Goal: Information Seeking & Learning: Check status

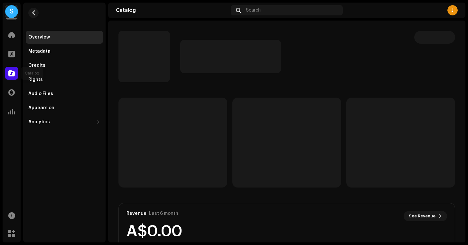
click at [11, 75] on span at bounding box center [11, 73] width 6 height 5
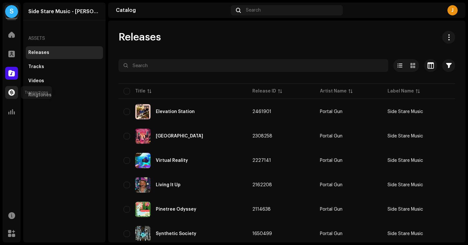
click at [12, 88] on div at bounding box center [11, 92] width 13 height 13
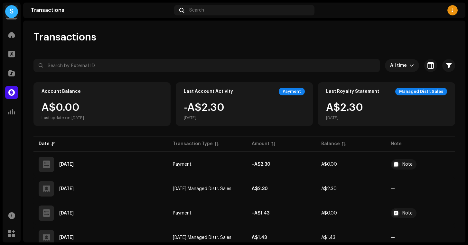
click at [11, 15] on div "S" at bounding box center [11, 11] width 13 height 13
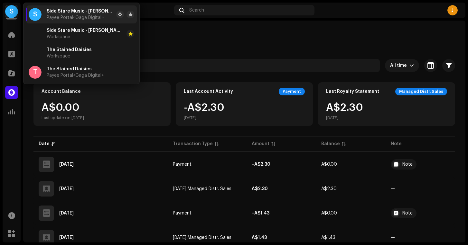
click at [60, 20] on span "Payee Portal <Gaga Digital>" at bounding box center [75, 17] width 57 height 5
click at [149, 39] on div "Transactions" at bounding box center [243, 37] width 421 height 13
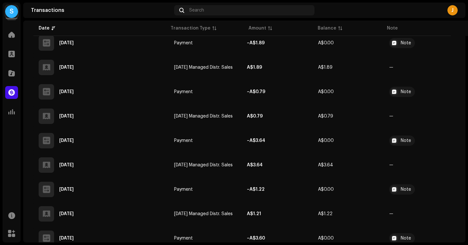
scroll to position [246, 0]
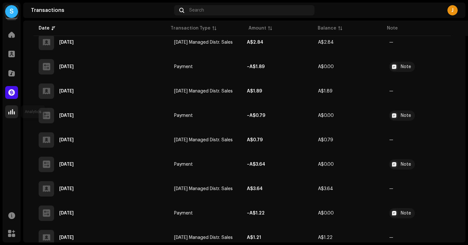
click at [11, 113] on span at bounding box center [11, 111] width 6 height 5
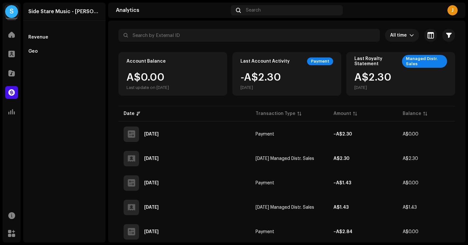
scroll to position [0, 0]
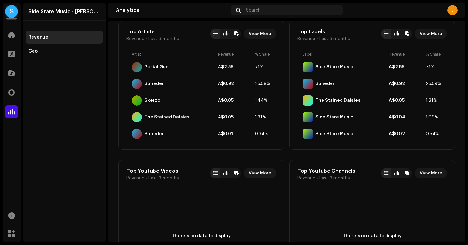
scroll to position [368, 0]
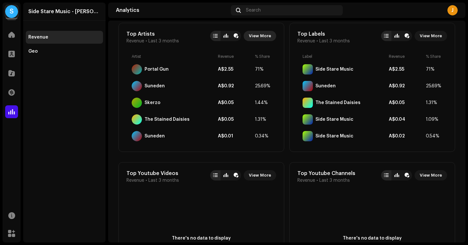
click at [255, 40] on span "View More" at bounding box center [260, 36] width 22 height 13
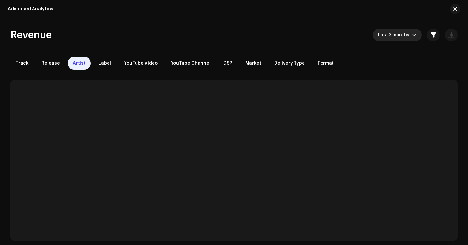
click at [373, 37] on p-select "Last 3 months" at bounding box center [396, 35] width 49 height 13
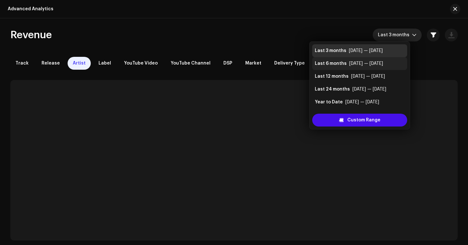
scroll to position [13, 0]
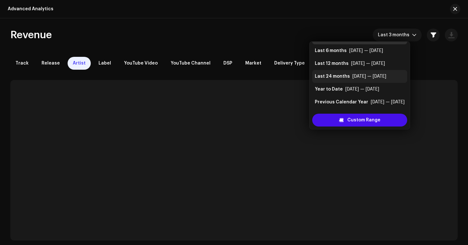
click at [369, 74] on div "[DATE] — [DATE]" at bounding box center [369, 76] width 34 height 6
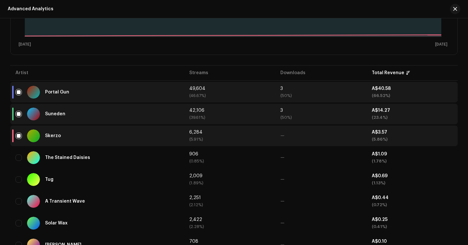
scroll to position [232, 0]
